Goal: Task Accomplishment & Management: Manage account settings

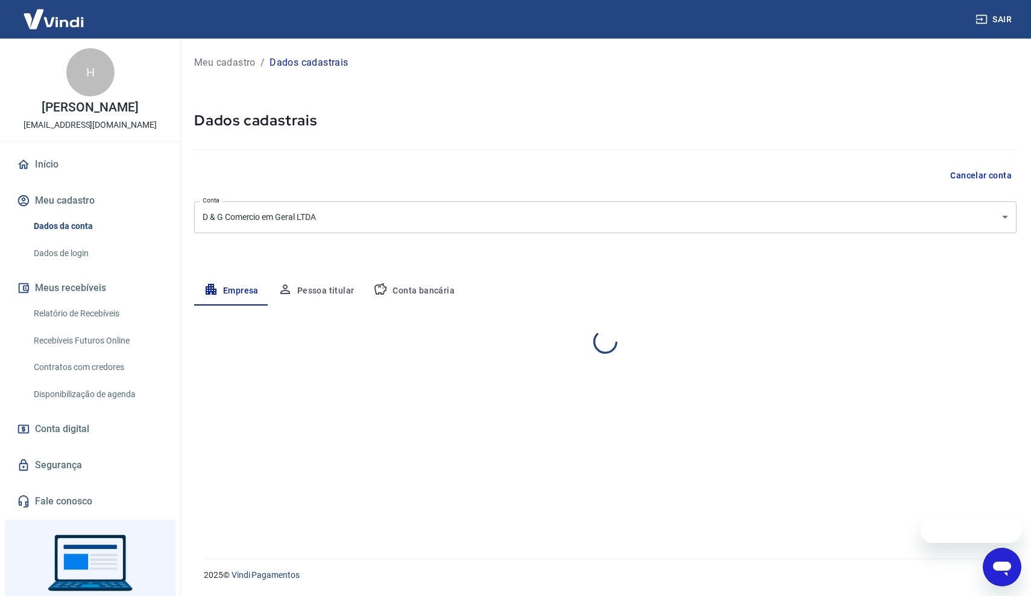
select select "SP"
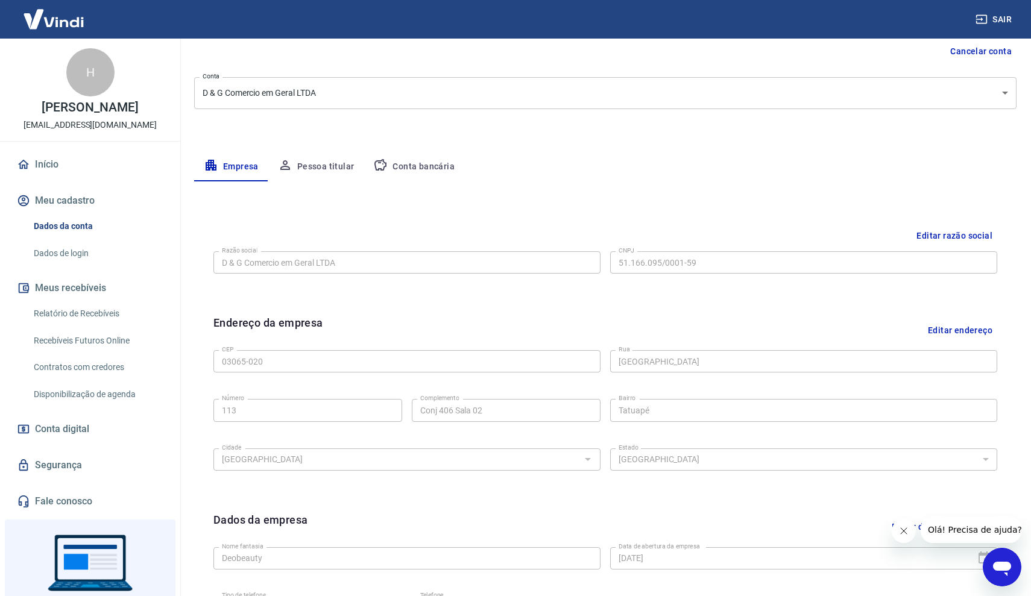
scroll to position [96, 0]
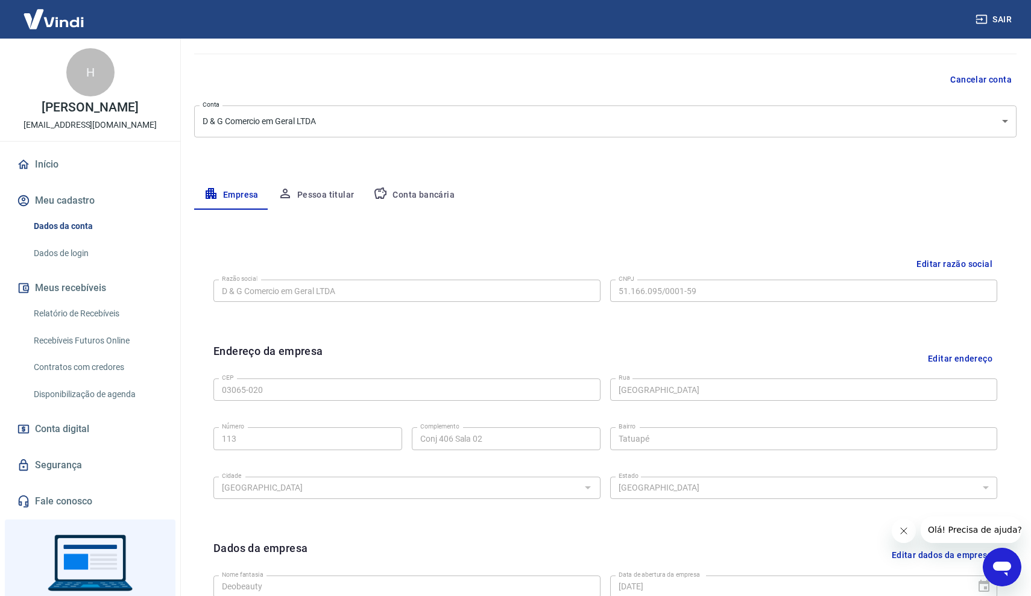
click at [442, 191] on button "Conta bancária" at bounding box center [414, 195] width 101 height 29
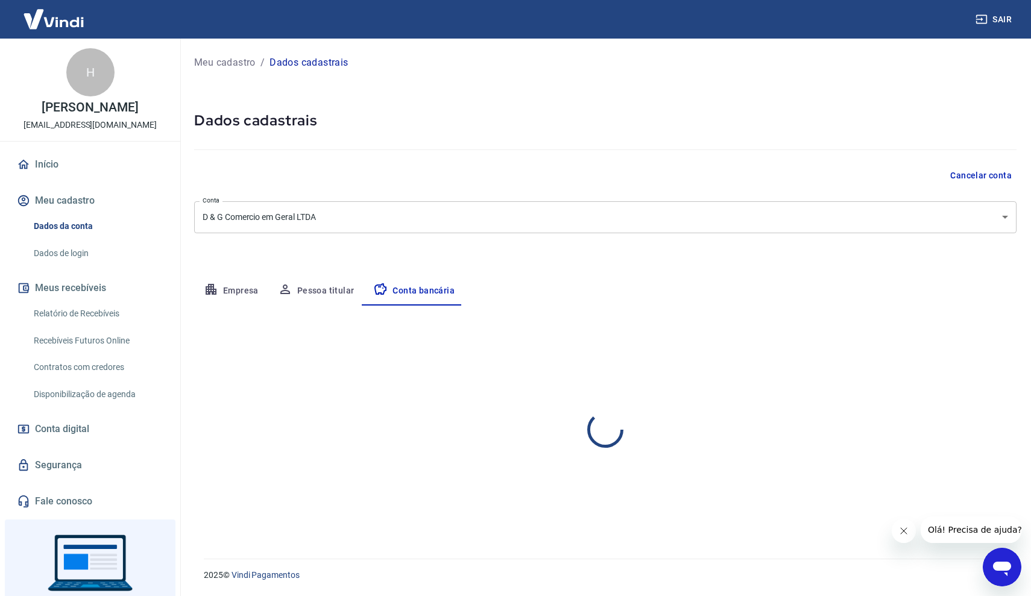
scroll to position [0, 0]
select select "1"
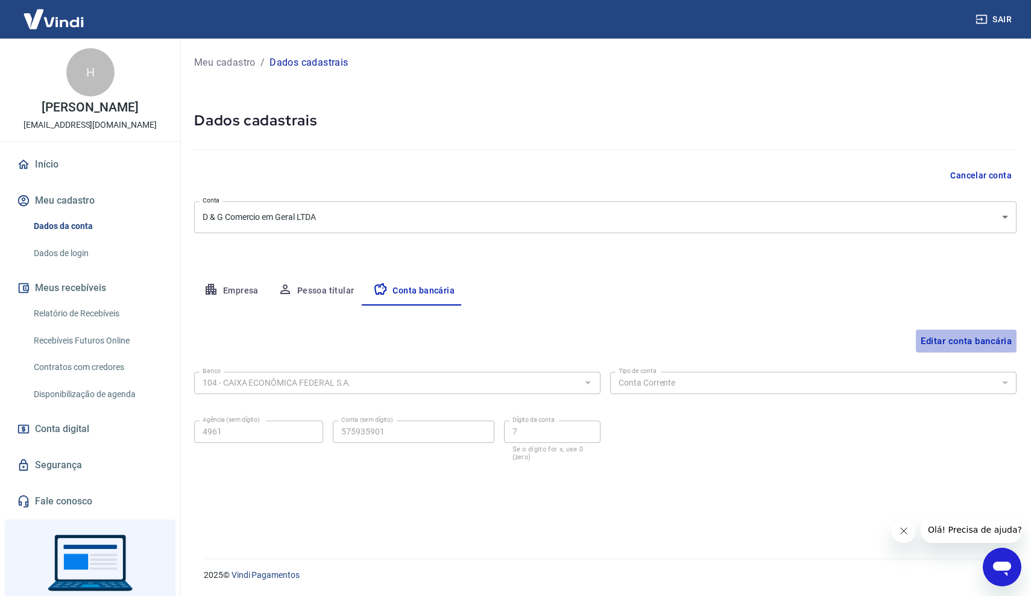
click at [952, 339] on button "Editar conta bancária" at bounding box center [966, 341] width 101 height 23
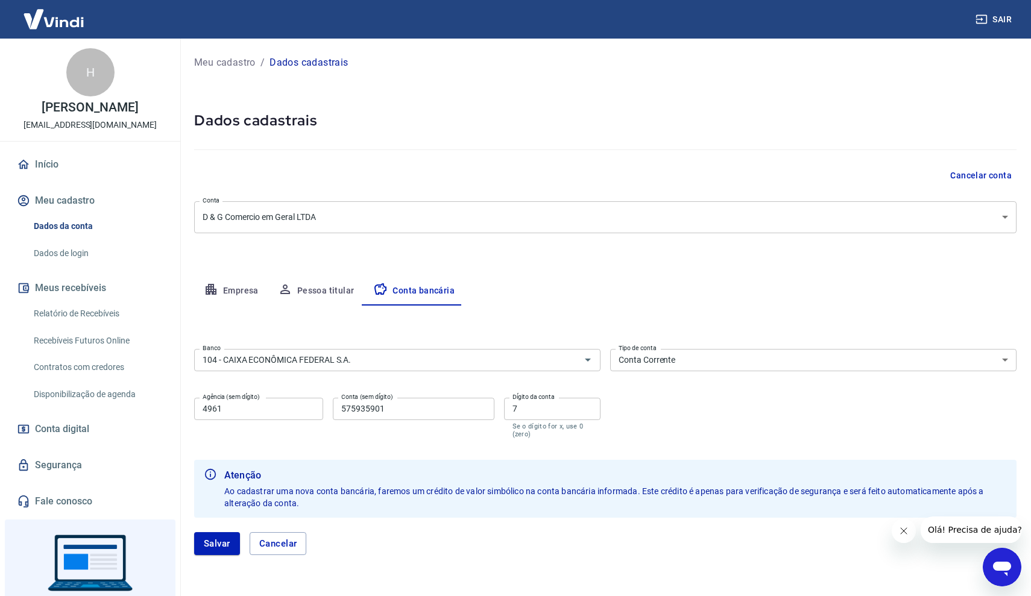
click at [341, 409] on input "575935901" at bounding box center [414, 409] width 162 height 22
click at [400, 403] on input "003575935901" at bounding box center [414, 409] width 162 height 22
click at [374, 412] on input "003575935901" at bounding box center [414, 409] width 162 height 22
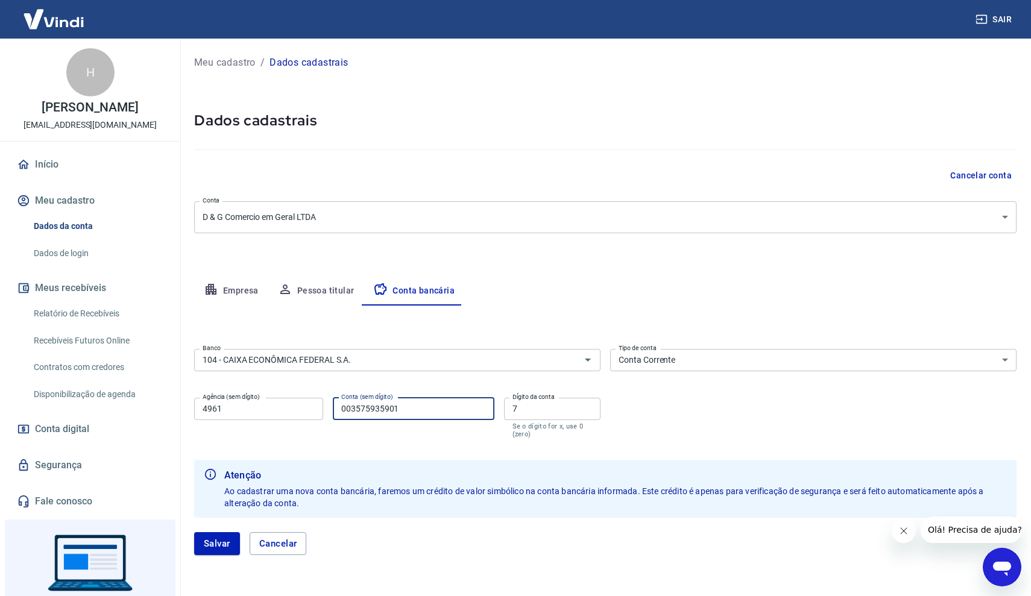
click at [342, 409] on input "003575935901" at bounding box center [414, 409] width 162 height 22
click at [377, 410] on input "003575935901" at bounding box center [414, 409] width 162 height 22
click at [344, 409] on input "000357593590" at bounding box center [414, 409] width 162 height 22
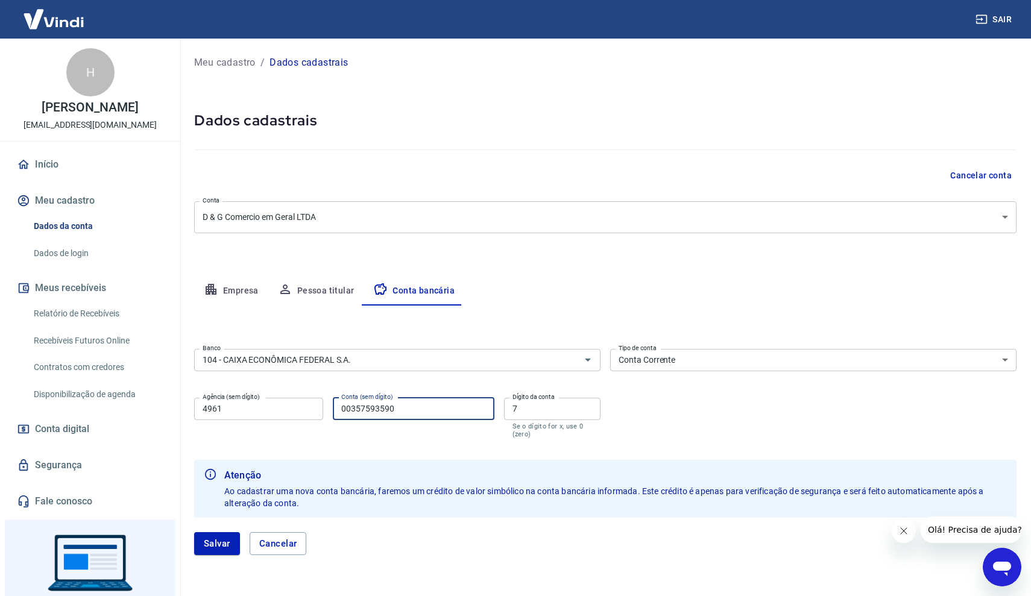
click at [431, 411] on input "00357593590" at bounding box center [414, 409] width 162 height 22
type input "003575935901"
click at [225, 542] on button "Salvar" at bounding box center [217, 543] width 46 height 23
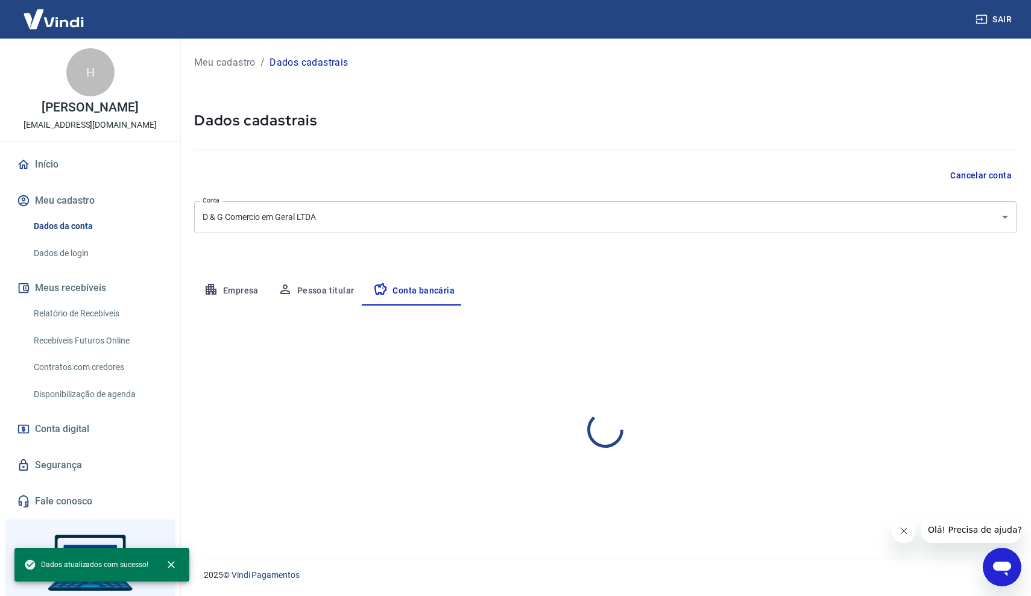
select select "1"
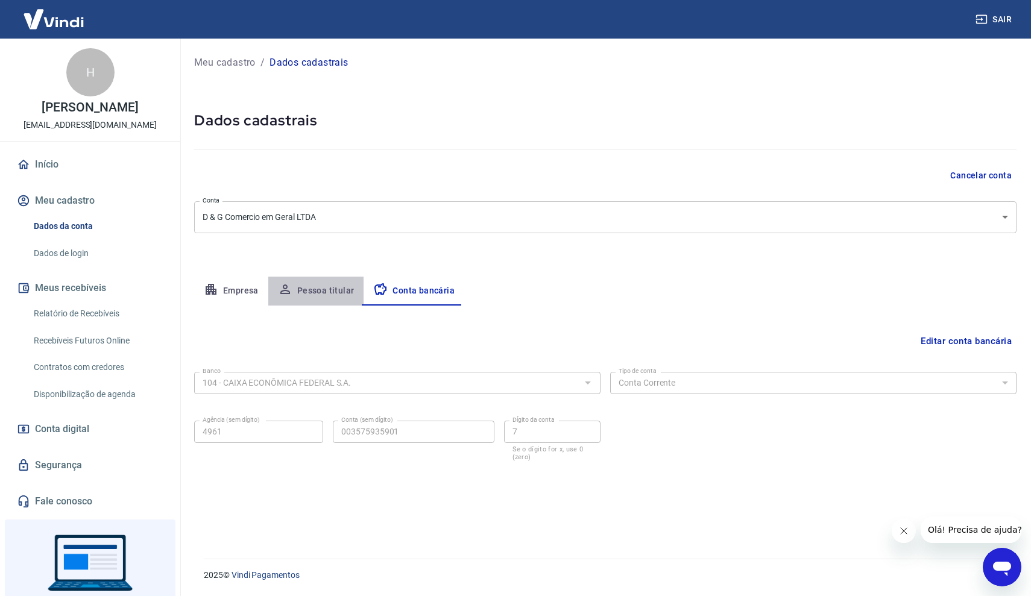
click at [318, 288] on button "Pessoa titular" at bounding box center [316, 291] width 96 height 29
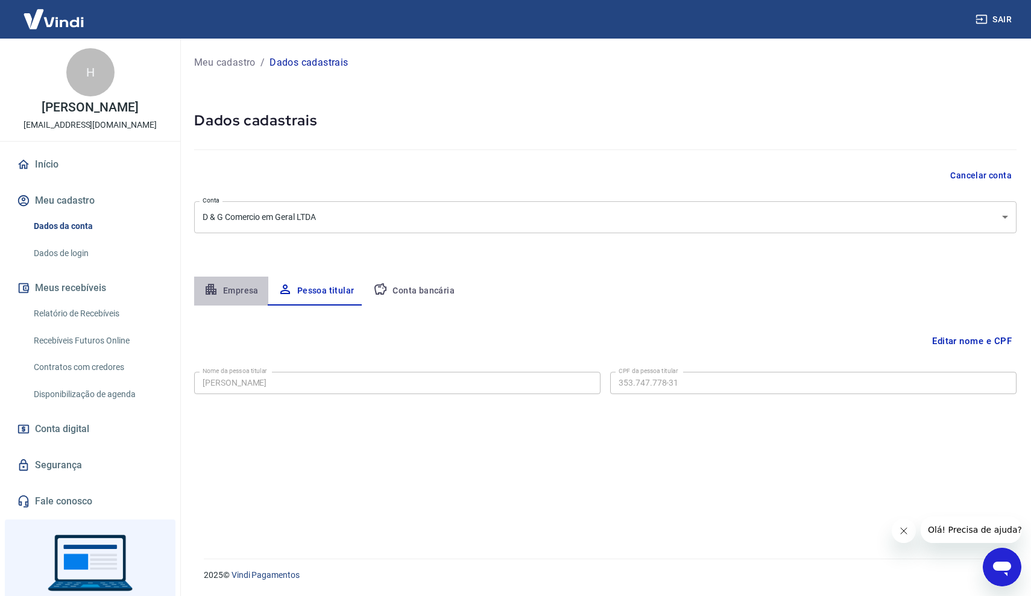
click at [258, 286] on button "Empresa" at bounding box center [231, 291] width 74 height 29
select select "SP"
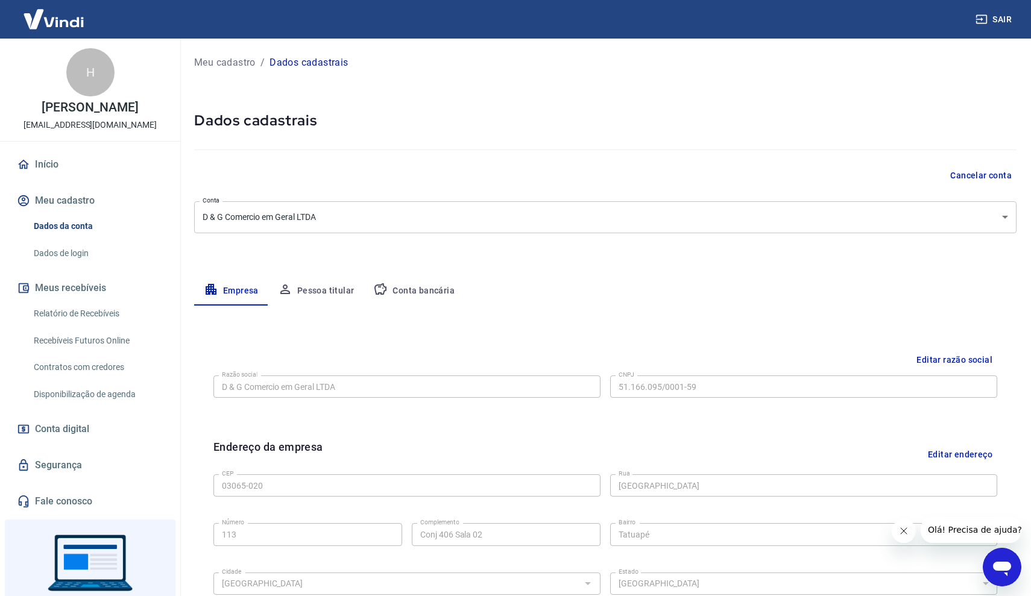
click at [514, 416] on div "Editar razão social Razão social D & G Comercio em Geral LTDA Razão social CNPJ…" at bounding box center [605, 384] width 803 height 90
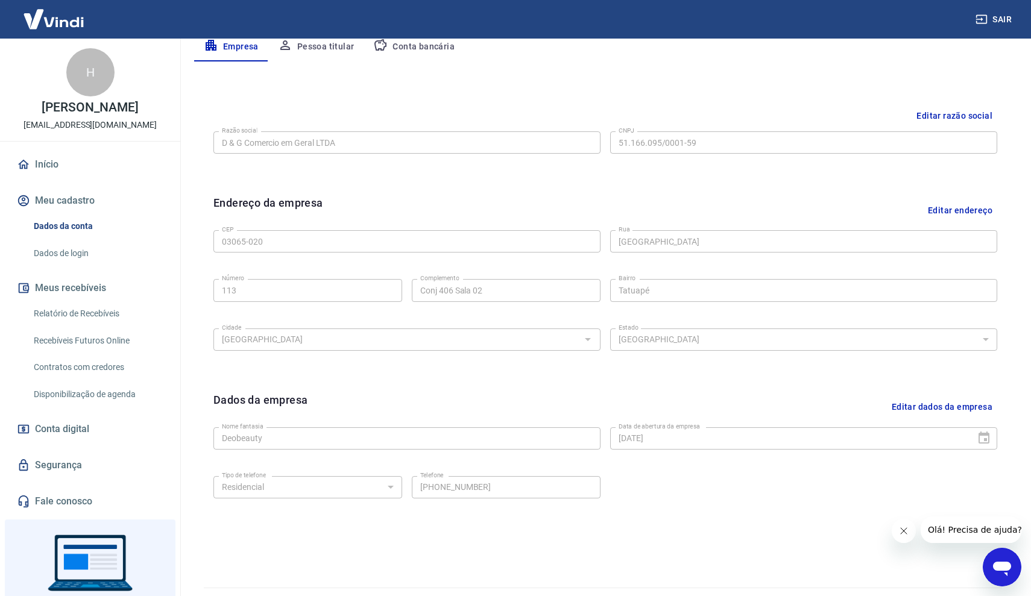
scroll to position [259, 0]
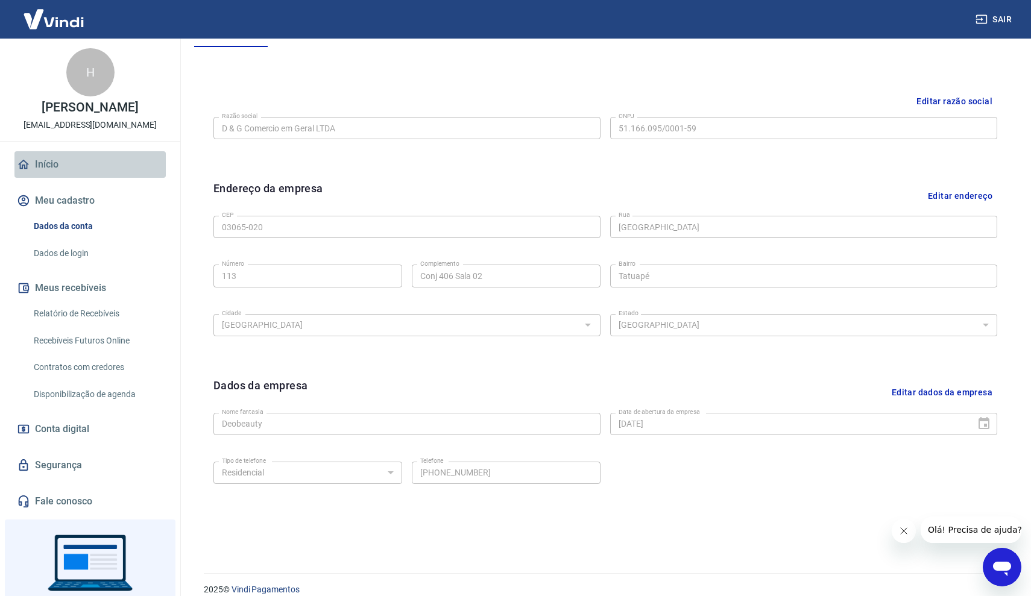
click at [125, 168] on link "Início" at bounding box center [89, 164] width 151 height 27
